Goal: Transaction & Acquisition: Purchase product/service

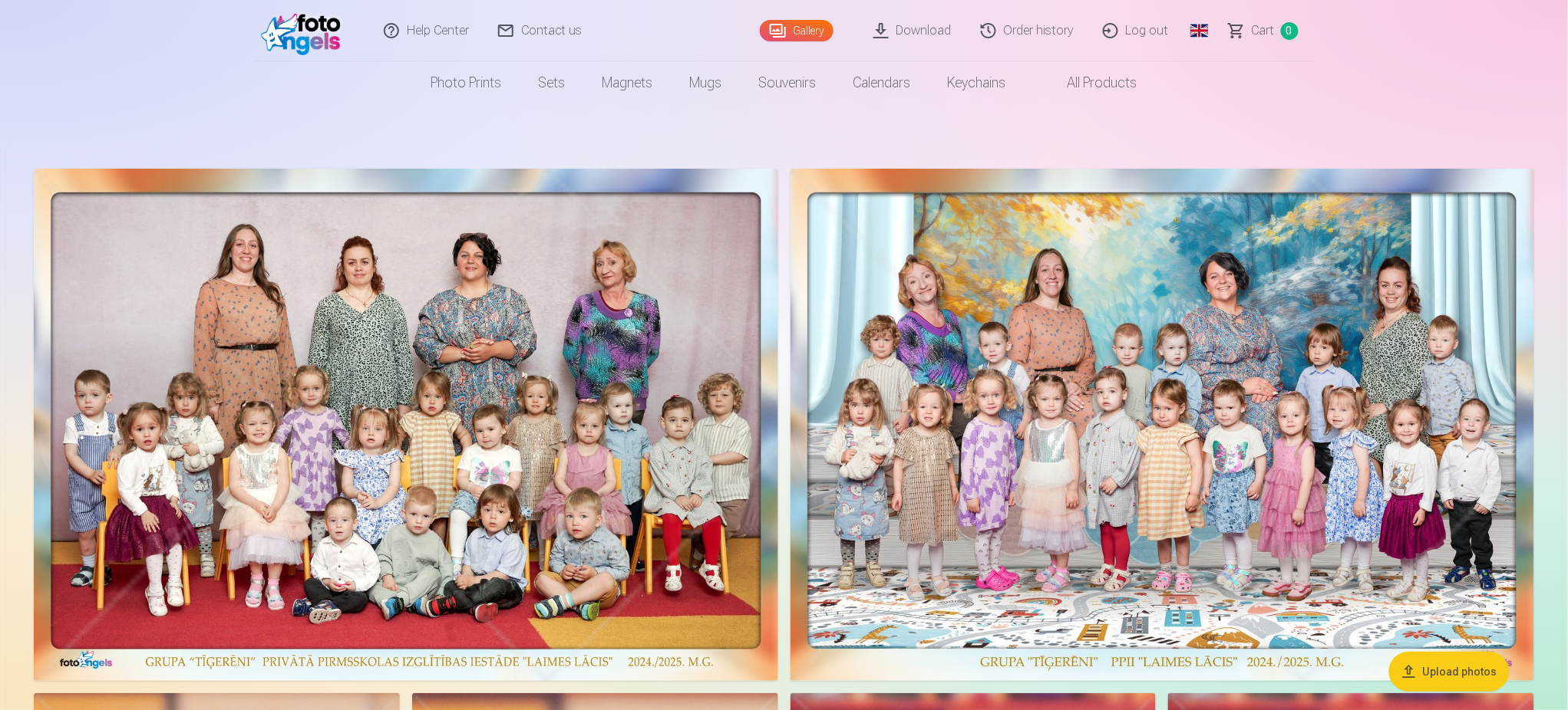
click at [1038, 29] on link "Order history" at bounding box center [1027, 30] width 122 height 61
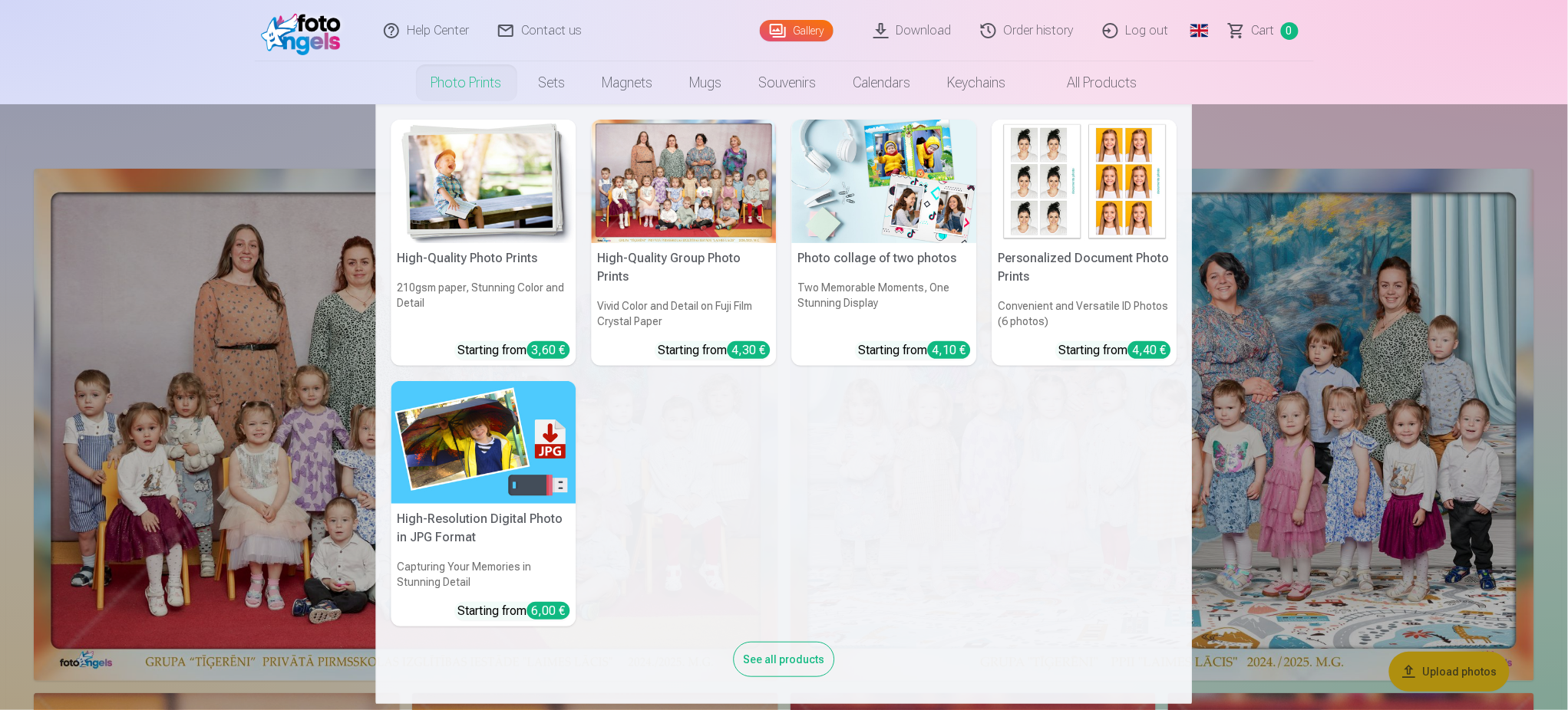
click at [444, 74] on link "Photo prints" at bounding box center [467, 83] width 107 height 43
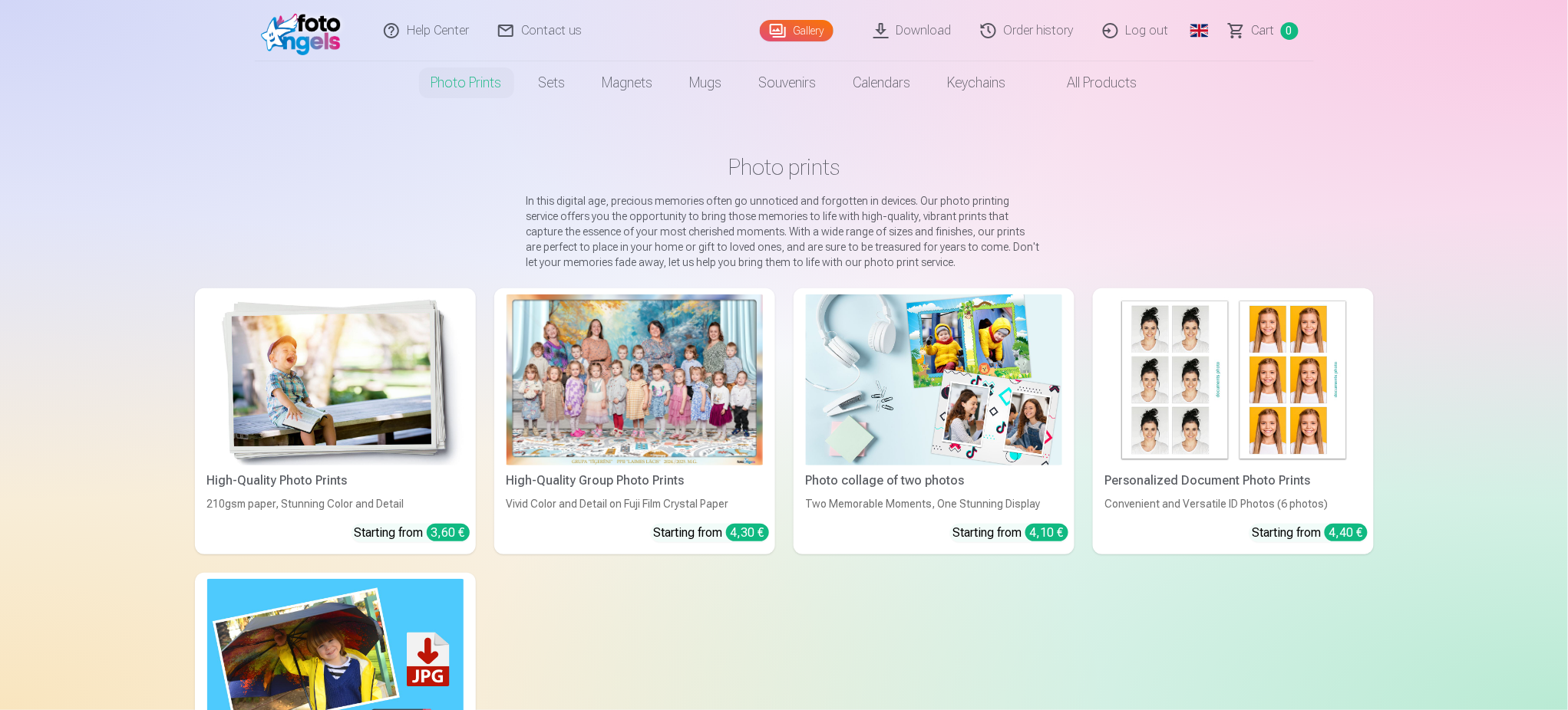
click at [444, 74] on link "Photo prints" at bounding box center [467, 83] width 107 height 43
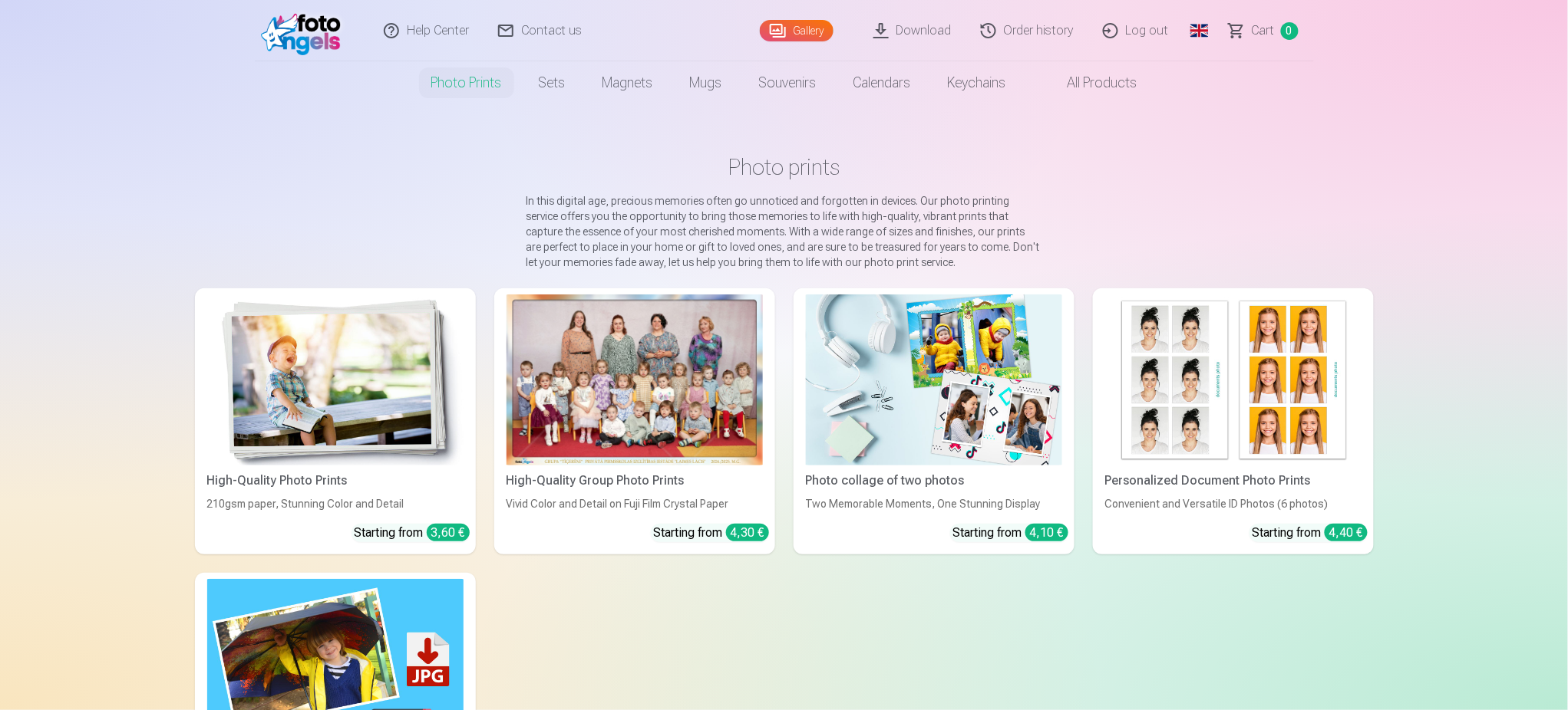
click at [630, 375] on div at bounding box center [635, 380] width 256 height 171
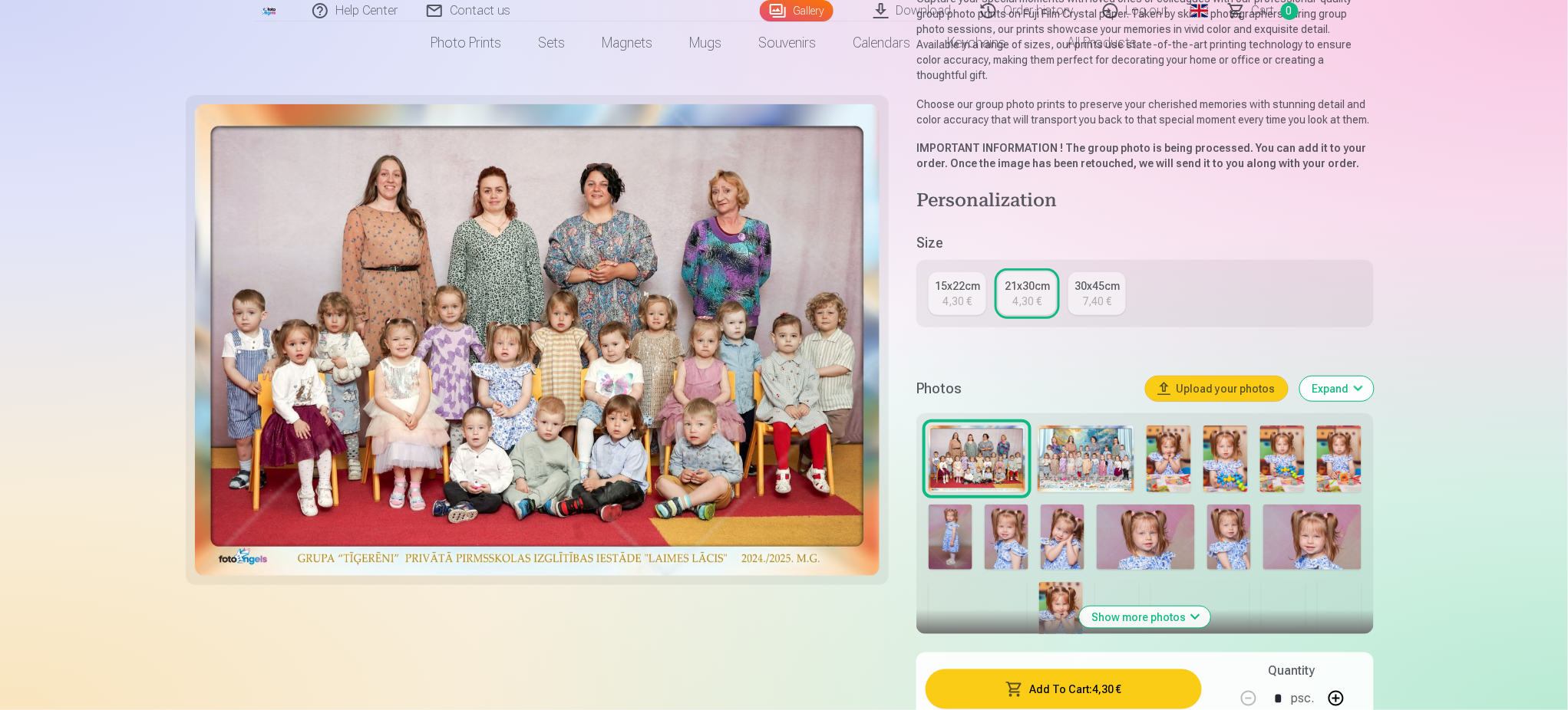
scroll to position [307, 0]
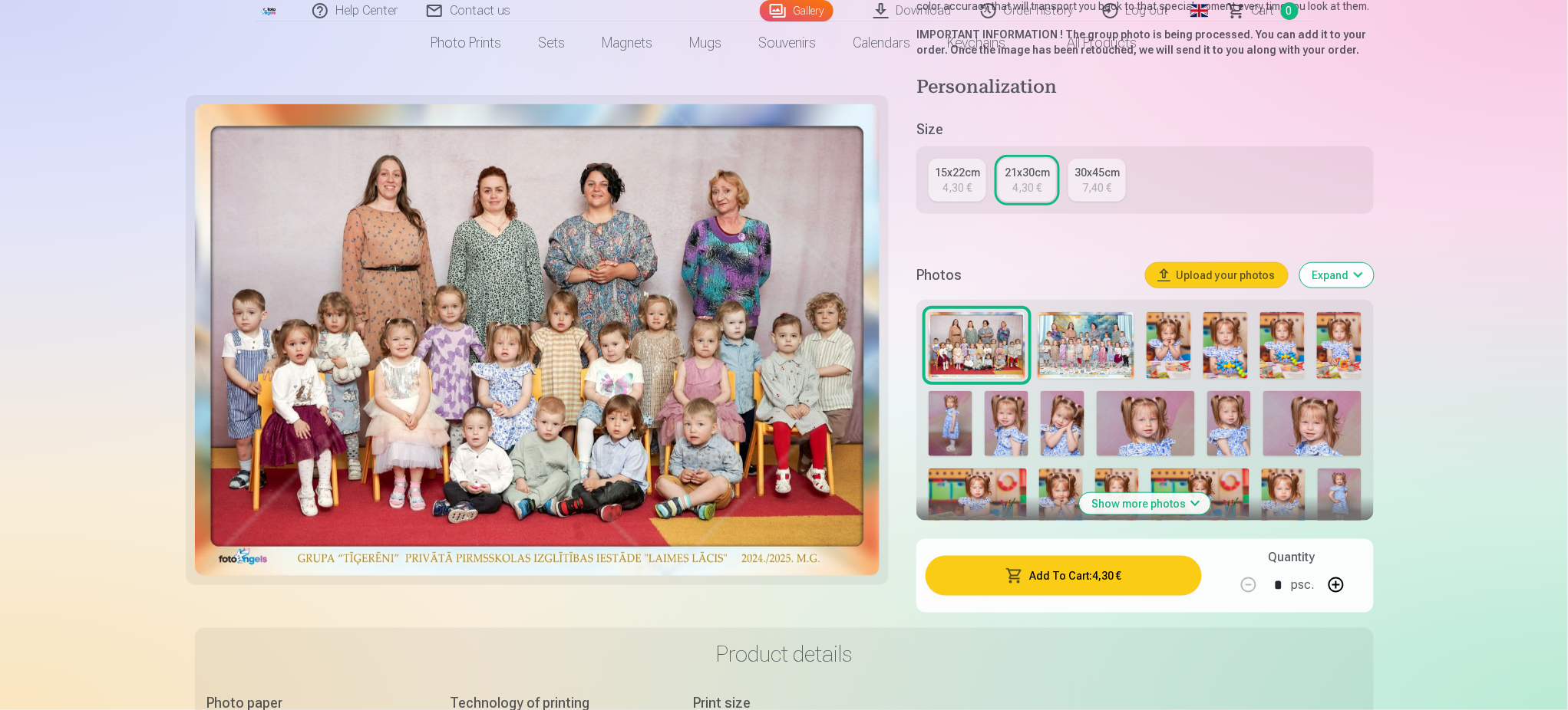
click at [1092, 326] on img at bounding box center [1086, 345] width 97 height 67
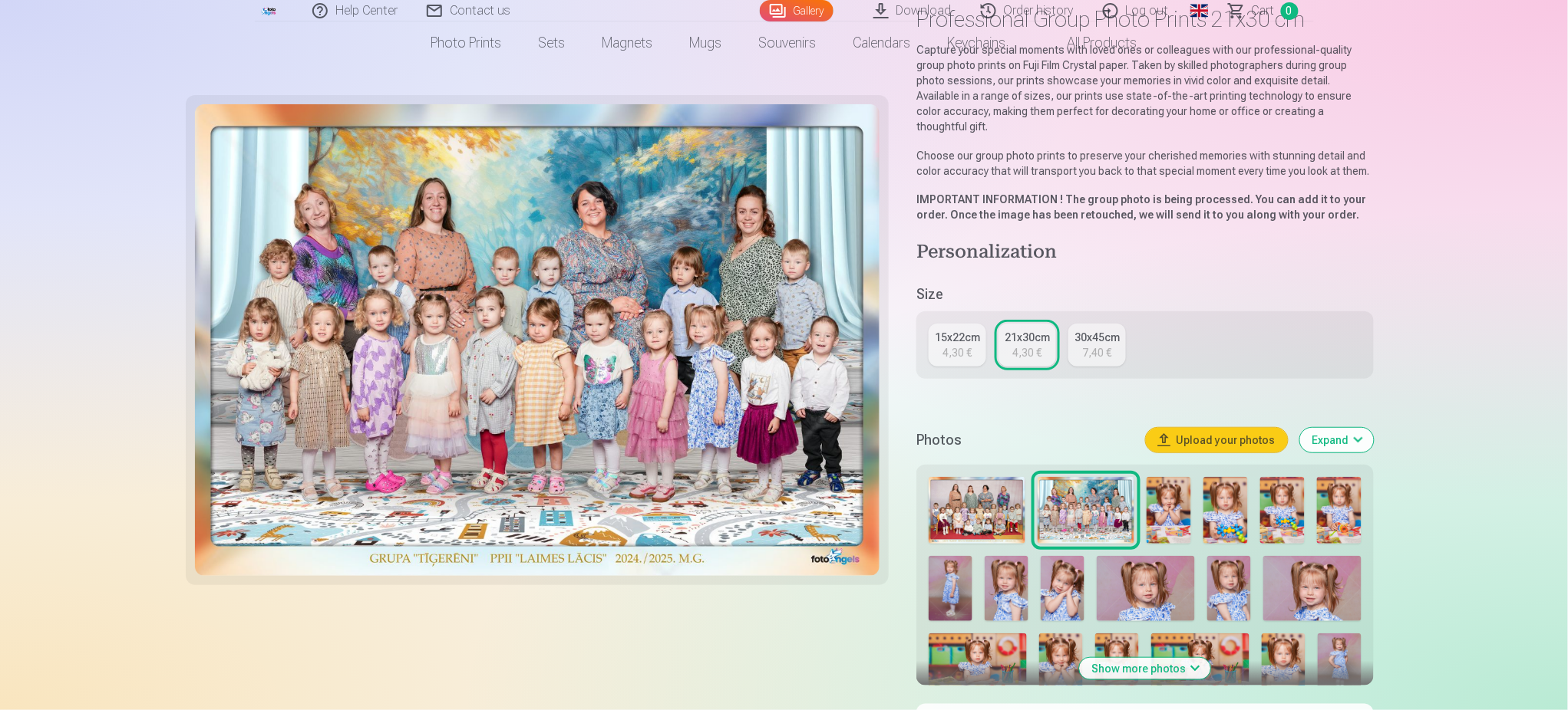
scroll to position [204, 0]
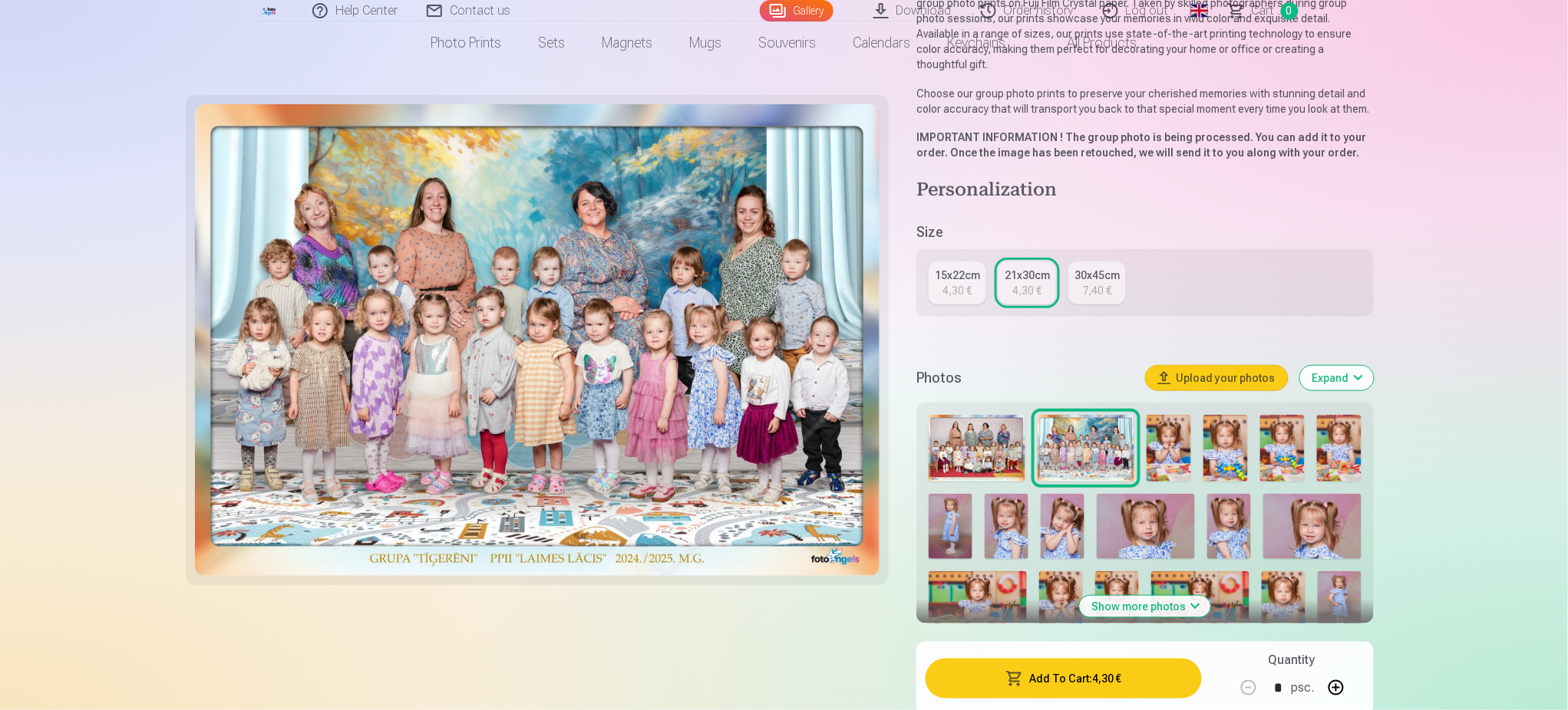
click at [974, 416] on img at bounding box center [977, 448] width 97 height 67
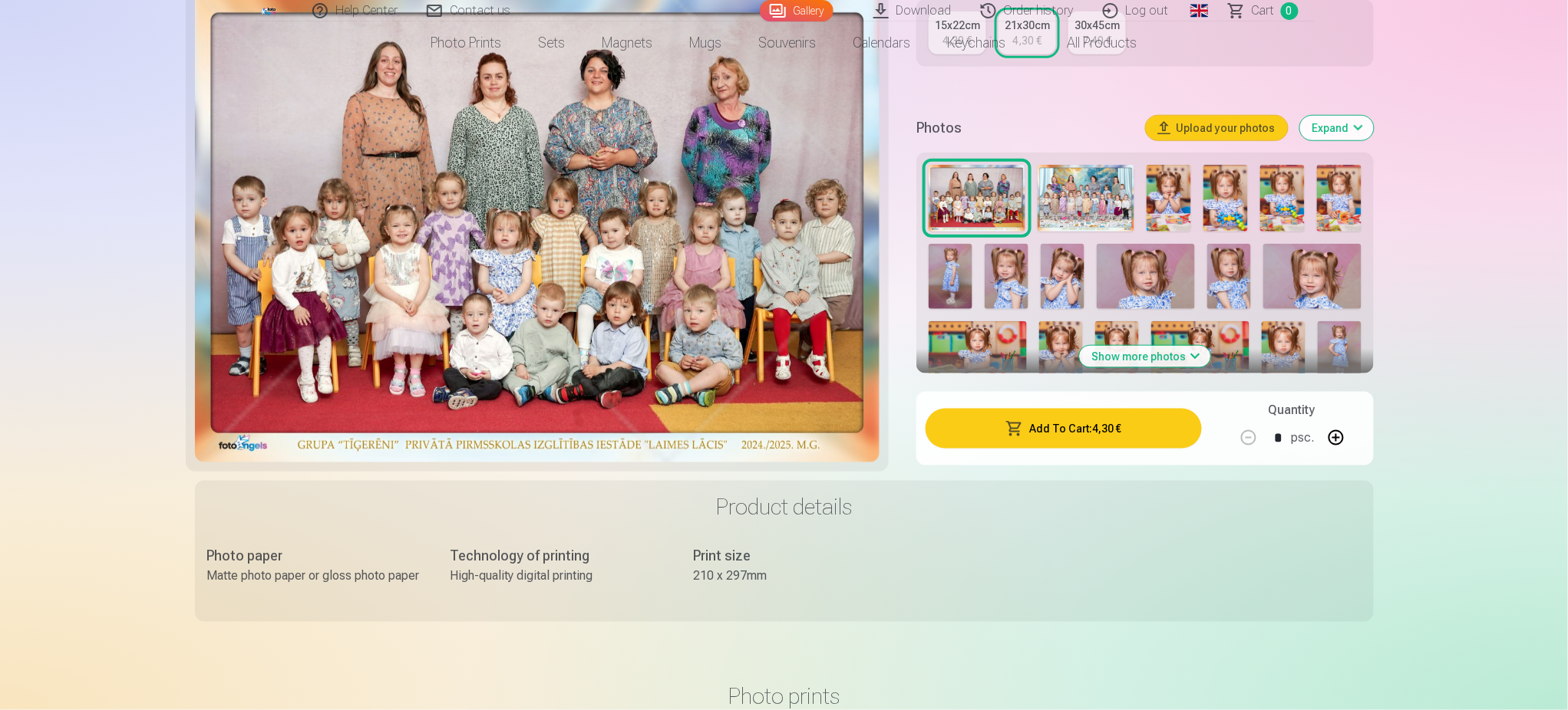
scroll to position [409, 0]
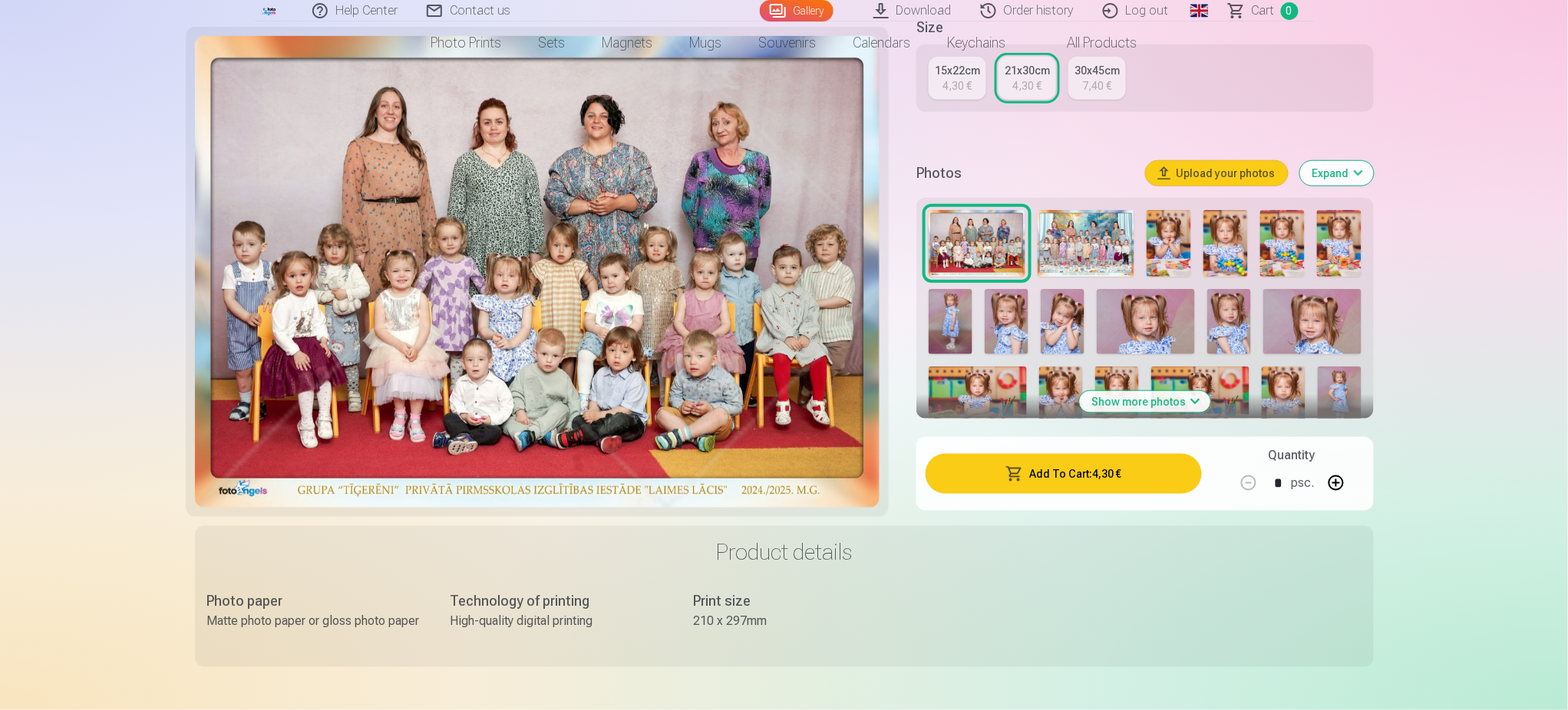
click at [1075, 210] on img at bounding box center [1086, 243] width 97 height 67
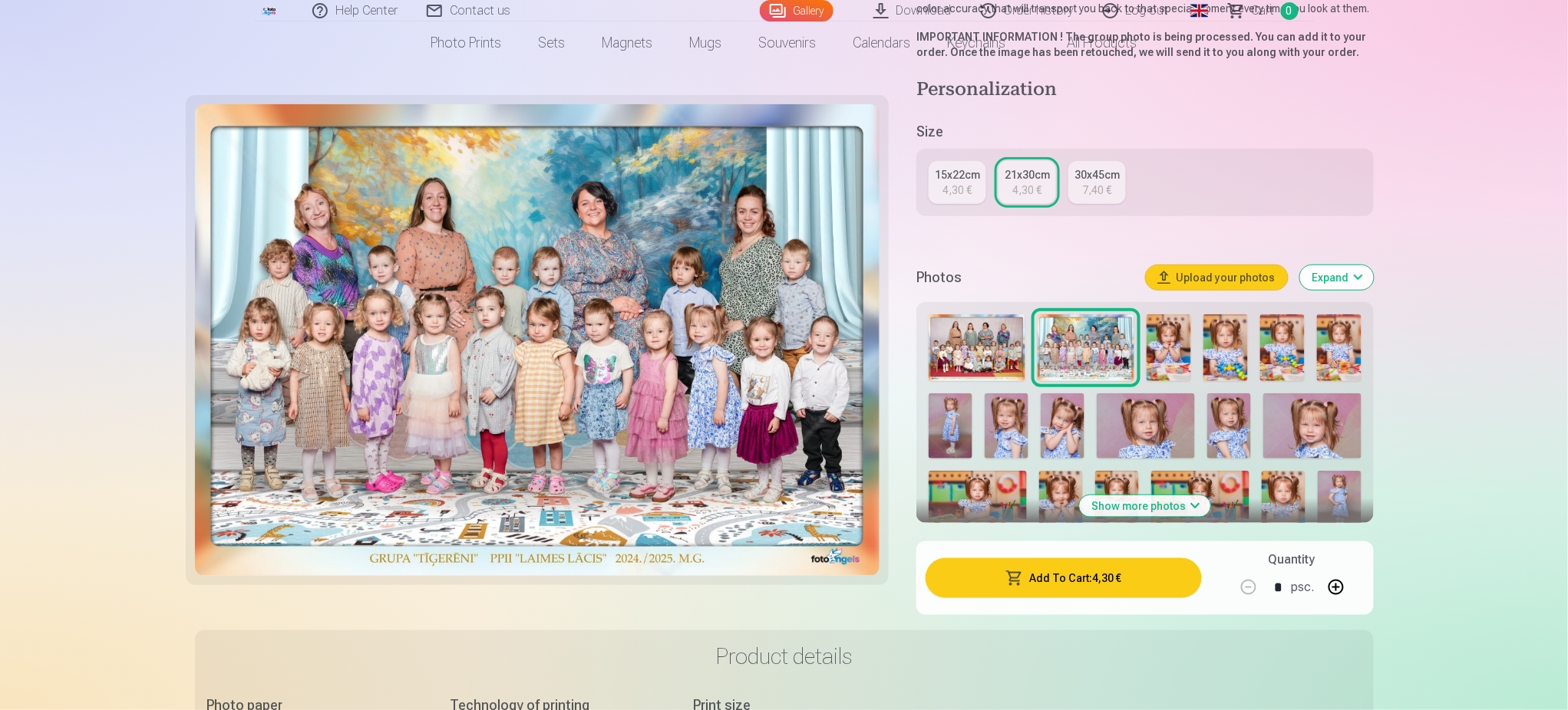
scroll to position [307, 0]
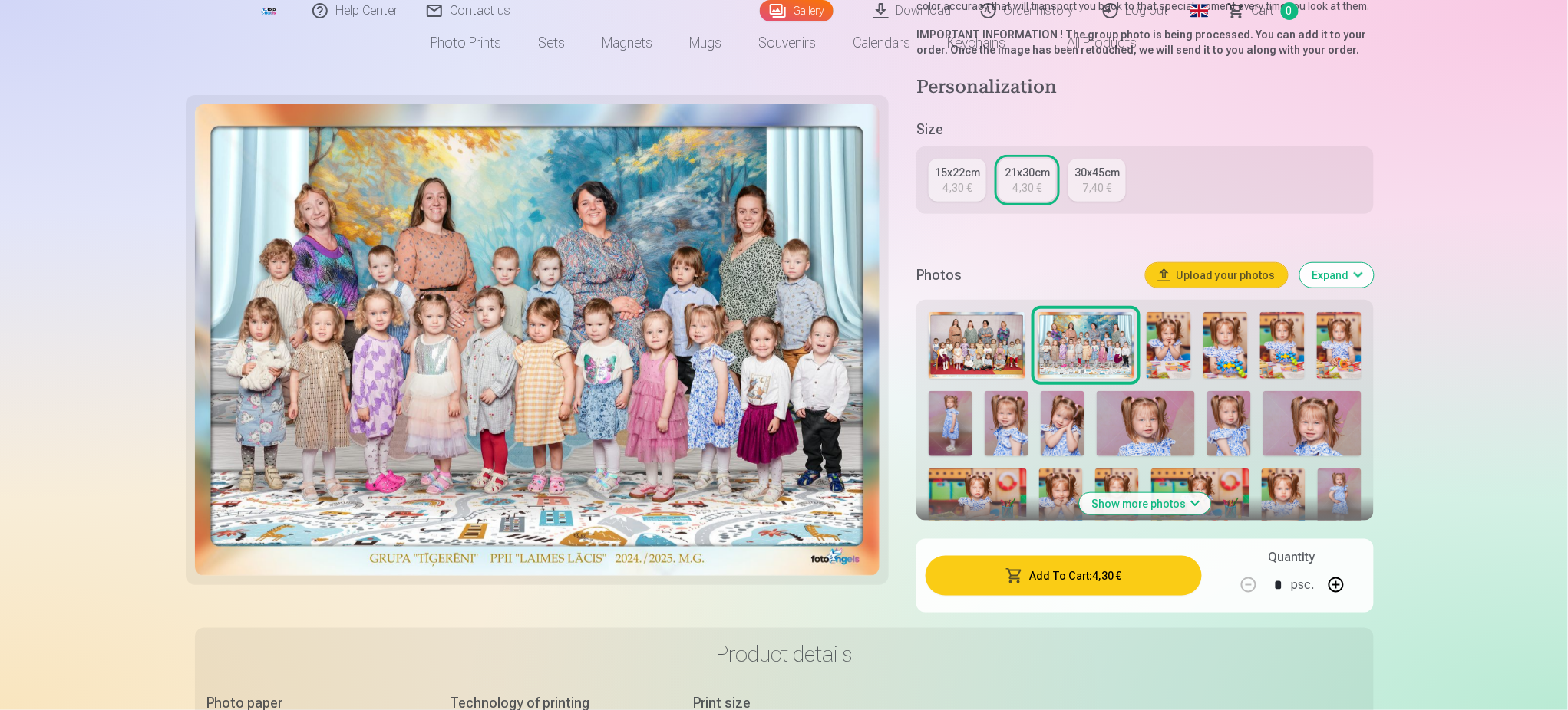
click at [955, 313] on img at bounding box center [977, 345] width 97 height 67
